Goal: Information Seeking & Learning: Learn about a topic

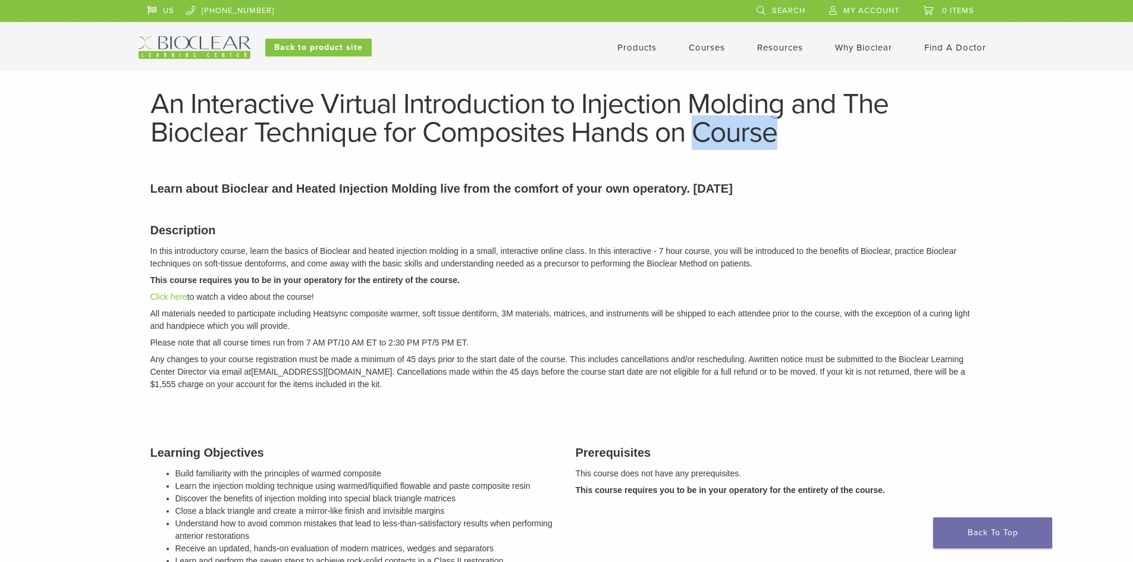
drag, startPoint x: 697, startPoint y: 140, endPoint x: 785, endPoint y: 136, distance: 87.5
click at [785, 136] on h1 "An Interactive Virtual Introduction to Injection Molding and The Bioclear Techn…" at bounding box center [566, 118] width 832 height 57
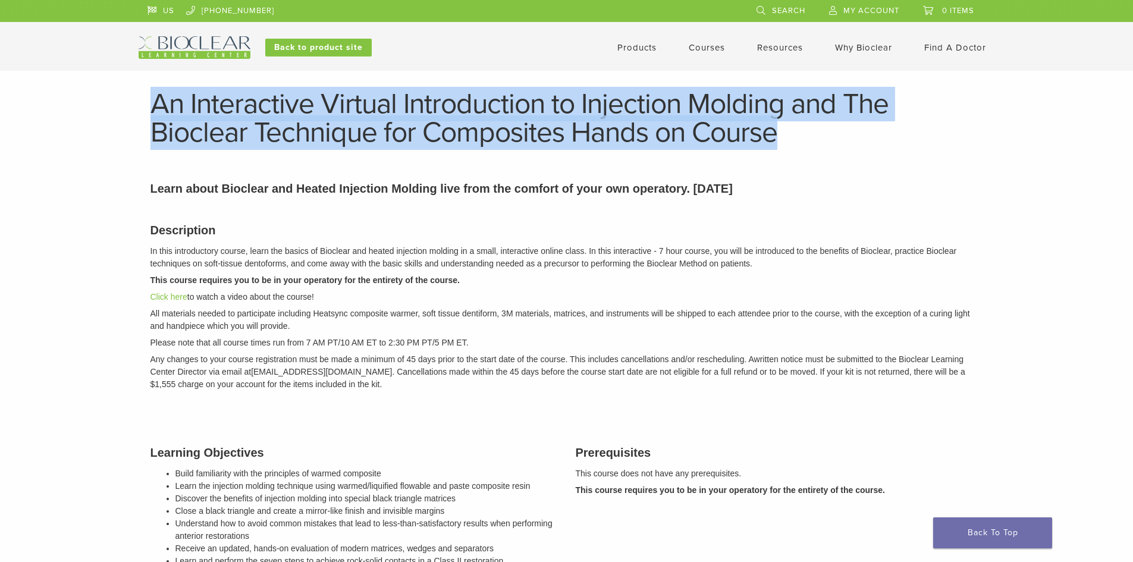
drag, startPoint x: 156, startPoint y: 102, endPoint x: 806, endPoint y: 132, distance: 650.0
click at [806, 132] on h1 "An Interactive Virtual Introduction to Injection Molding and The Bioclear Techn…" at bounding box center [566, 118] width 832 height 57
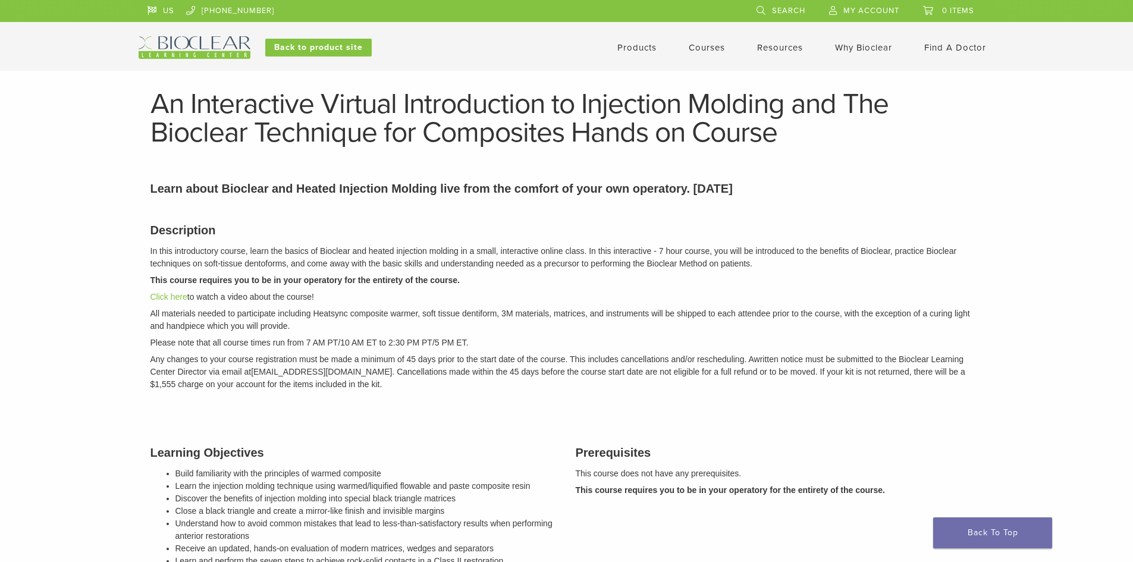
click at [504, 235] on h3 "Description" at bounding box center [566, 230] width 832 height 18
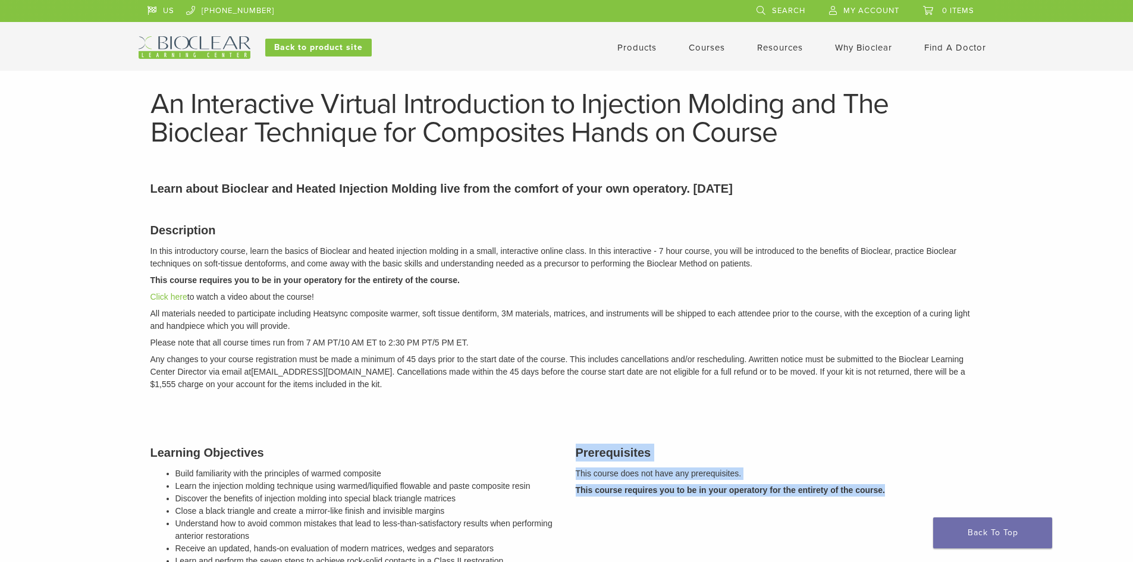
drag, startPoint x: 576, startPoint y: 456, endPoint x: 900, endPoint y: 492, distance: 326.6
click at [900, 492] on div "Prerequisites This course does not have any prerequisites. This course requires…" at bounding box center [779, 508] width 425 height 159
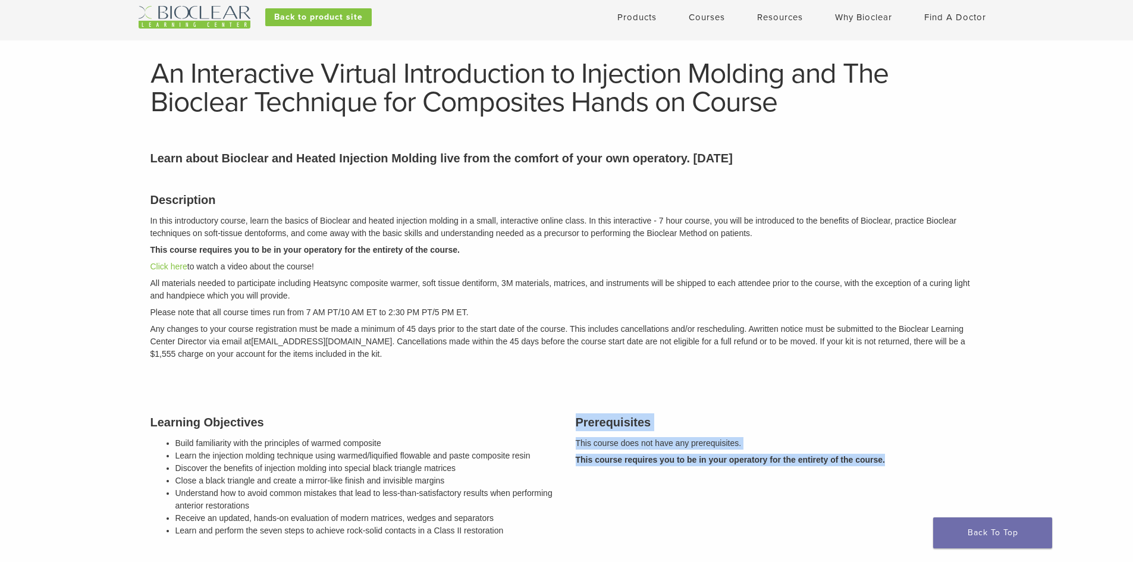
scroll to position [59, 0]
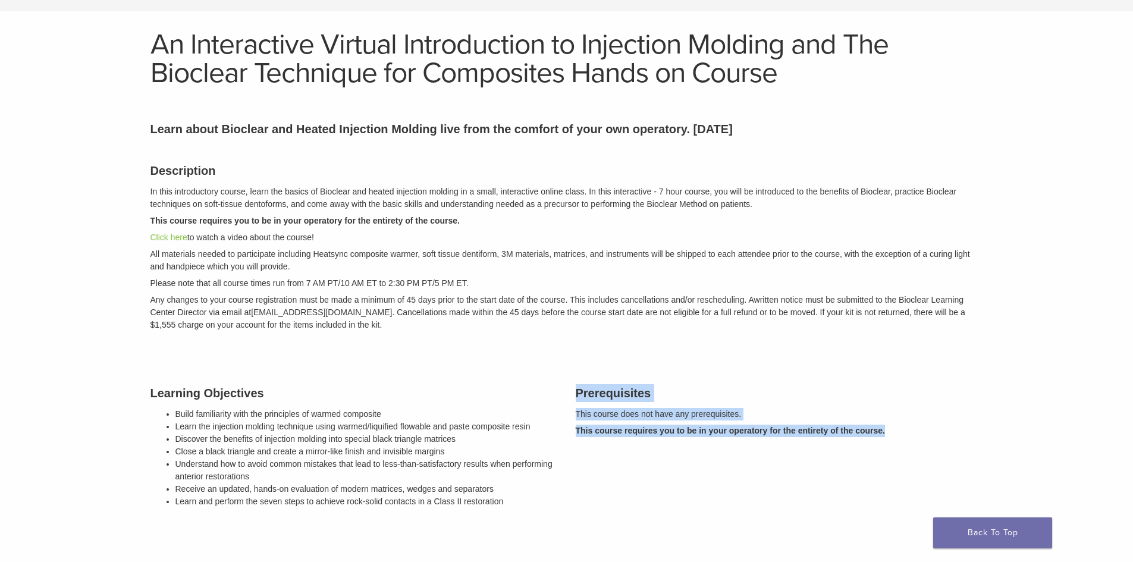
drag, startPoint x: 152, startPoint y: 393, endPoint x: 529, endPoint y: 500, distance: 391.9
click at [529, 500] on div "Learning Objectives Build familiarity with the principles of warmed composite L…" at bounding box center [354, 448] width 425 height 159
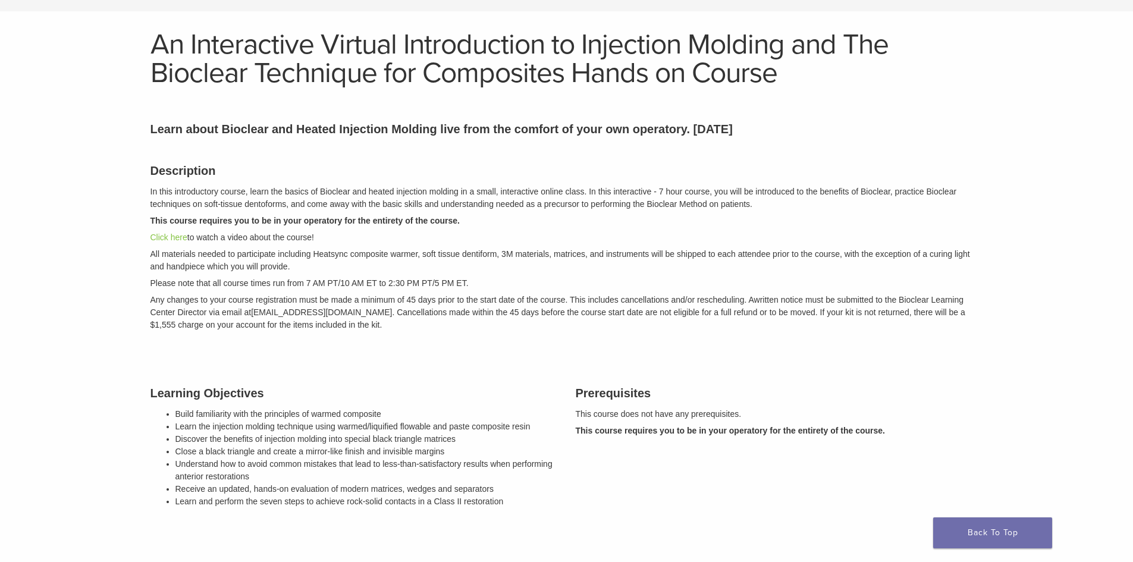
click at [384, 349] on div "Description In this introductory course, learn the basics of Bioclear and heate…" at bounding box center [567, 532] width 850 height 770
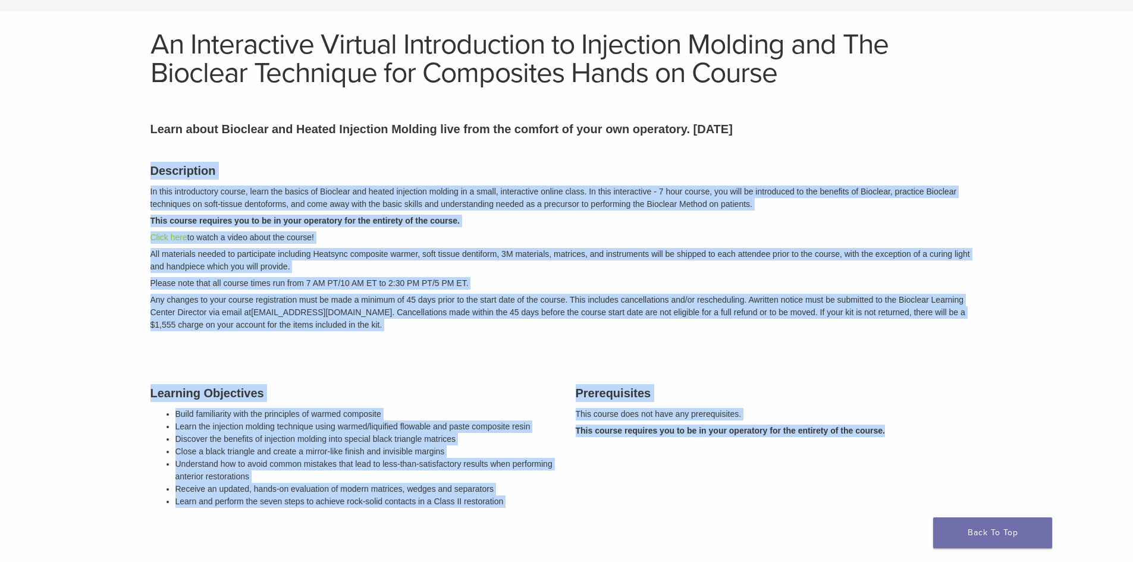
drag, startPoint x: 152, startPoint y: 172, endPoint x: 796, endPoint y: 496, distance: 721.4
click at [911, 500] on div "Description In this introductory course, learn the basics of Bioclear and heate…" at bounding box center [567, 532] width 850 height 770
click at [548, 349] on div "Description In this introductory course, learn the basics of Bioclear and heate…" at bounding box center [567, 532] width 850 height 770
